Goal: Information Seeking & Learning: Check status

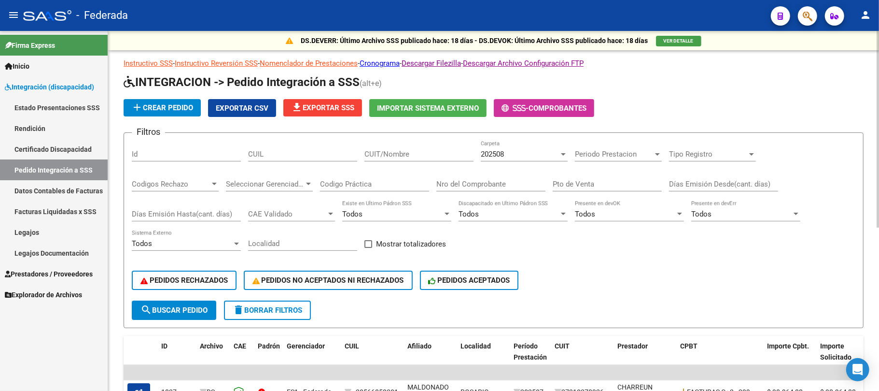
click at [296, 155] on input "CUIL" at bounding box center [302, 154] width 109 height 9
paste input "20517063178"
click at [190, 308] on span "search Buscar Pedido" at bounding box center [174, 310] width 67 height 9
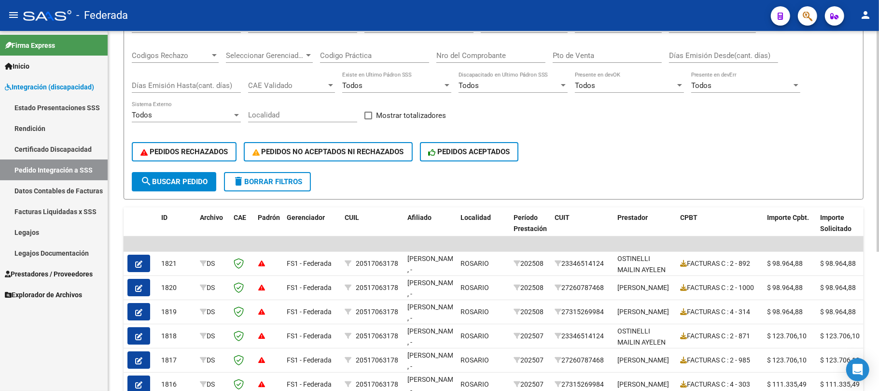
scroll to position [64, 0]
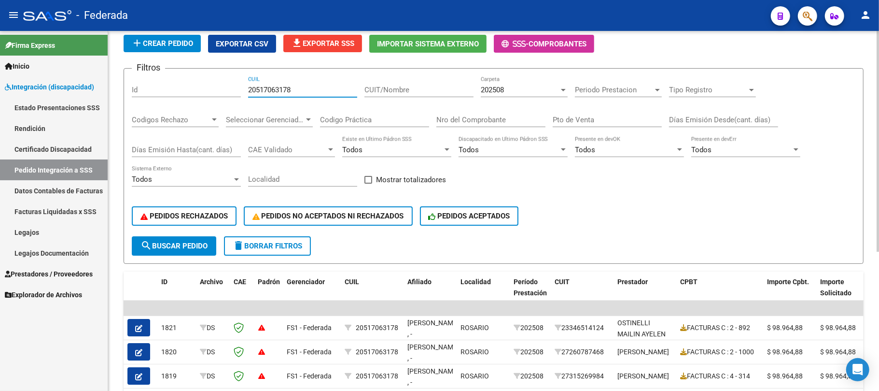
click at [257, 89] on input "20517063178" at bounding box center [302, 89] width 109 height 9
paste input "66859301"
type input "20566859301"
click at [200, 244] on span "search Buscar Pedido" at bounding box center [174, 245] width 67 height 9
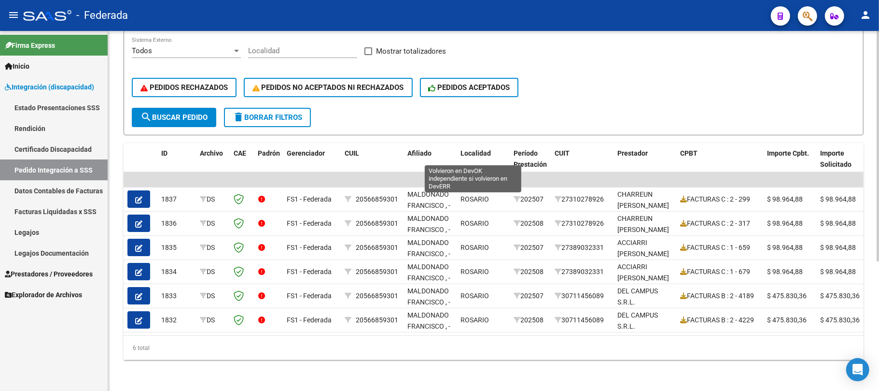
scroll to position [202, 0]
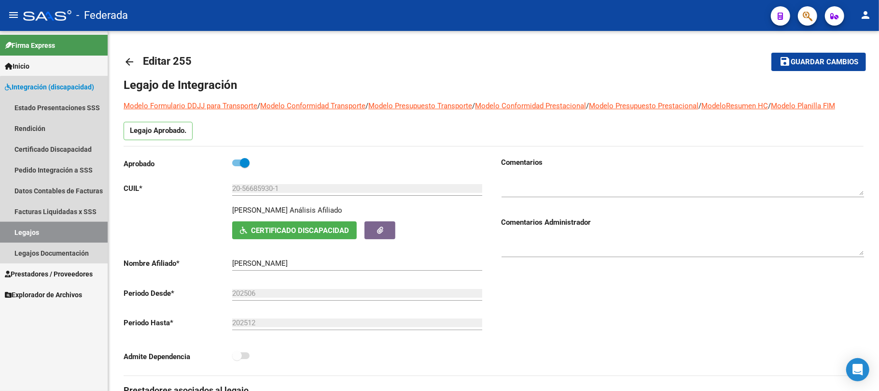
click at [80, 228] on link "Legajos" at bounding box center [54, 232] width 108 height 21
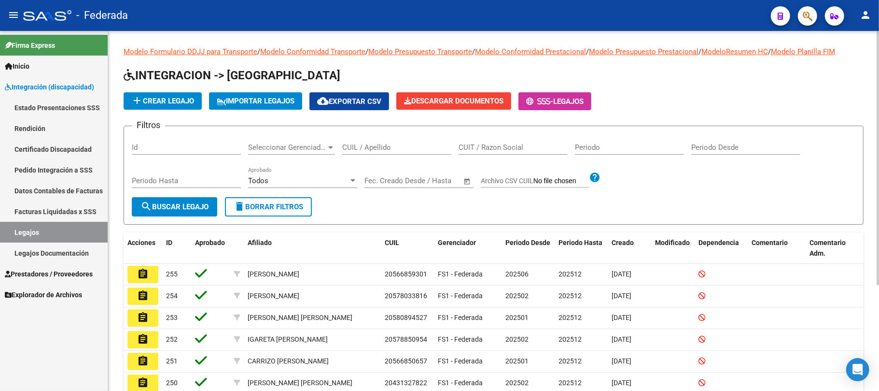
click at [358, 147] on input "CUIL / Apellido" at bounding box center [396, 147] width 109 height 9
paste input "27555345130"
click at [190, 209] on span "search Buscar Legajo" at bounding box center [175, 206] width 68 height 9
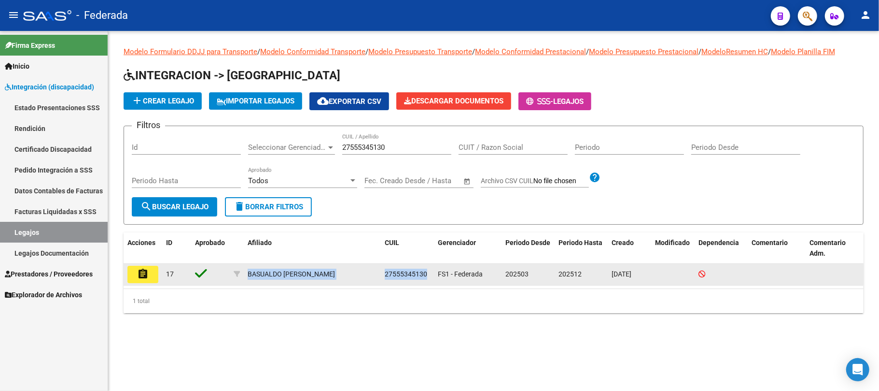
drag, startPoint x: 248, startPoint y: 273, endPoint x: 430, endPoint y: 273, distance: 182.1
click at [430, 273] on div "assignment 17 BASUALDO [PERSON_NAME] 27555345130 FS1 - Federada 202503 202512 […" at bounding box center [494, 275] width 740 height 22
click at [308, 273] on div "BASUALDO [PERSON_NAME]" at bounding box center [291, 273] width 87 height 11
drag, startPoint x: 248, startPoint y: 271, endPoint x: 342, endPoint y: 271, distance: 94.6
click at [342, 271] on div "BASUALDO [PERSON_NAME]" at bounding box center [312, 273] width 129 height 11
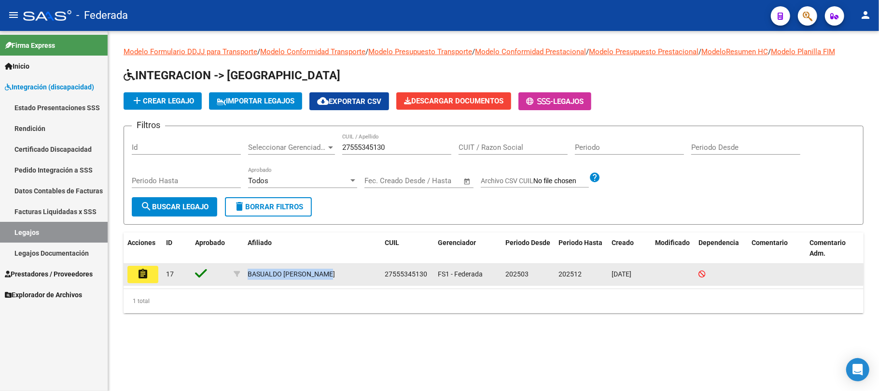
copy div "BASUALDO [PERSON_NAME]"
click at [406, 275] on span "27555345130" at bounding box center [406, 274] width 42 height 8
copy span "27555345130"
click at [254, 268] on div "BASUALDO [PERSON_NAME]" at bounding box center [291, 273] width 87 height 11
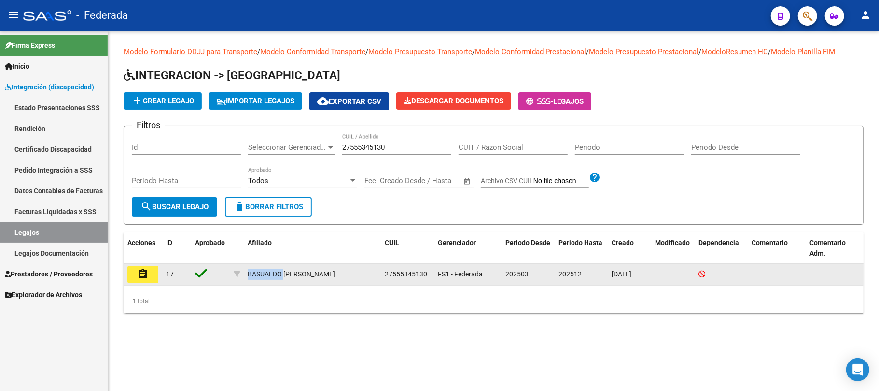
click at [254, 268] on div "BASUALDO [PERSON_NAME]" at bounding box center [291, 273] width 87 height 11
copy div "BASUALDO"
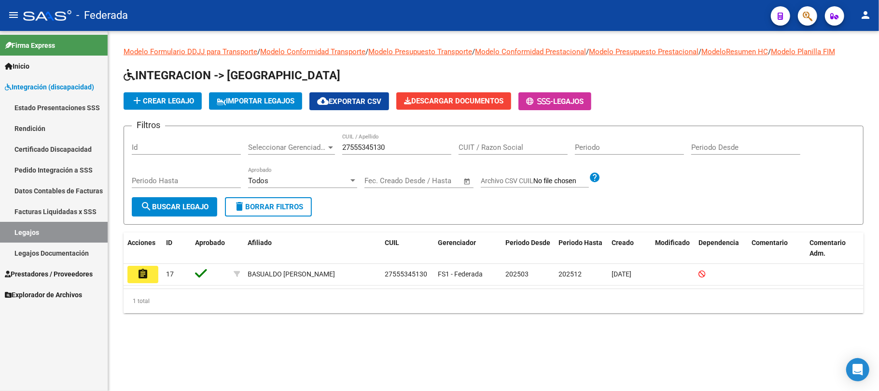
click at [357, 150] on input "27555345130" at bounding box center [396, 147] width 109 height 9
paste input "8155715"
type input "27558155715"
click at [186, 208] on span "search Buscar Legajo" at bounding box center [175, 206] width 68 height 9
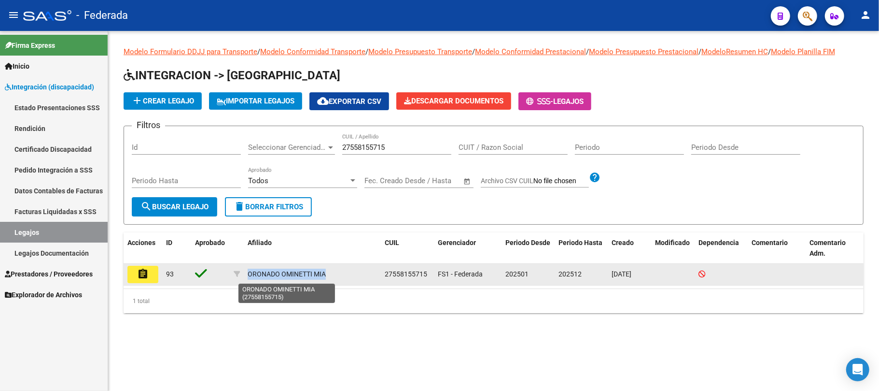
drag, startPoint x: 249, startPoint y: 273, endPoint x: 325, endPoint y: 272, distance: 75.8
click at [325, 272] on div "ORONADO OMINETTI MIA" at bounding box center [287, 273] width 78 height 11
copy div "ORONADO OMINETTI MIA"
click at [403, 274] on span "27558155715" at bounding box center [406, 274] width 42 height 8
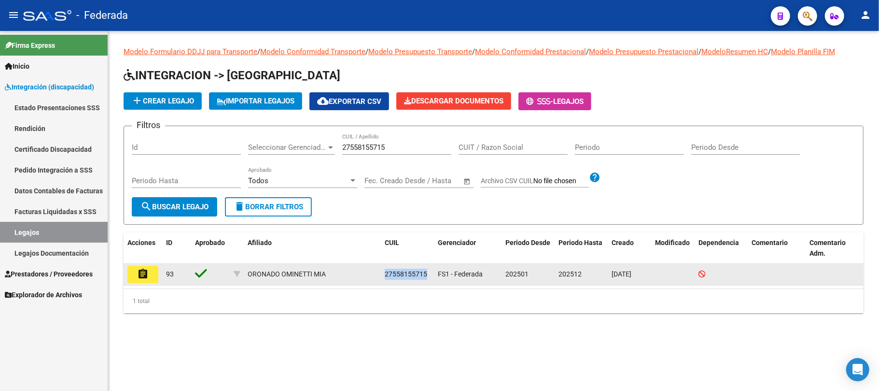
click at [403, 274] on span "27558155715" at bounding box center [406, 274] width 42 height 8
copy span "27558155715"
click at [268, 270] on div "ORONADO OMINETTI MIA" at bounding box center [287, 273] width 78 height 11
copy div "ORONADO"
